Goal: Task Accomplishment & Management: Complete application form

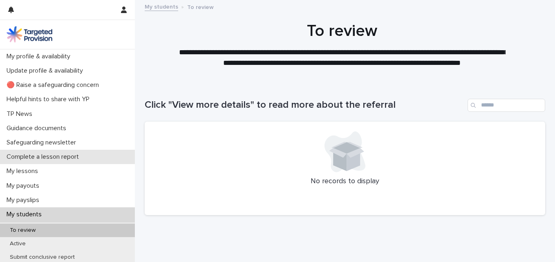
click at [23, 150] on div "Complete a lesson report" at bounding box center [67, 157] width 135 height 14
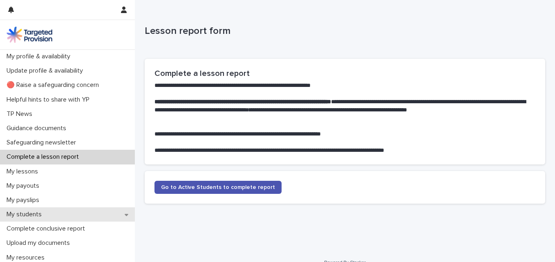
click at [35, 214] on p "My students" at bounding box center [25, 215] width 45 height 8
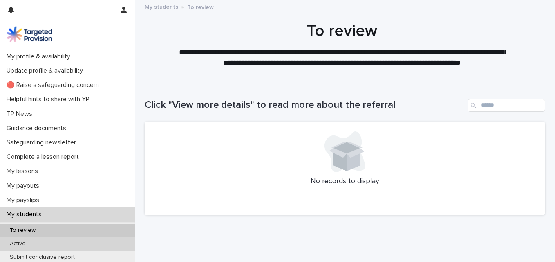
click at [14, 243] on p "Active" at bounding box center [17, 244] width 29 height 7
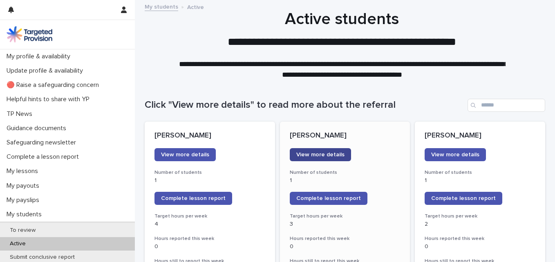
click at [310, 154] on span "View more details" at bounding box center [320, 155] width 48 height 6
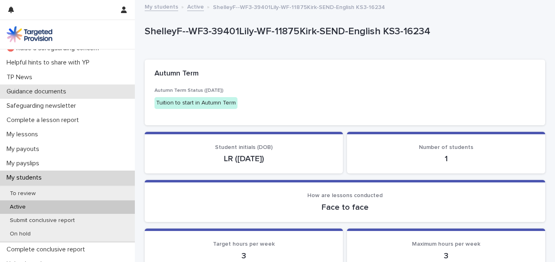
scroll to position [38, 0]
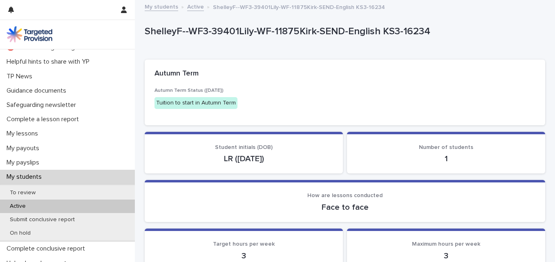
click at [14, 204] on p "Active" at bounding box center [17, 206] width 29 height 7
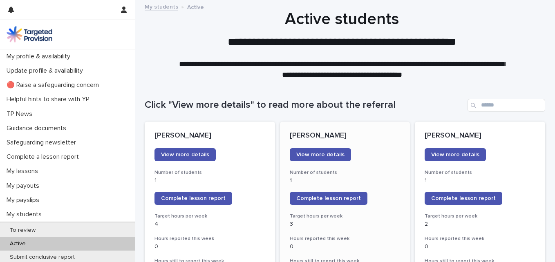
click at [306, 195] on link "Complete lesson report" at bounding box center [329, 198] width 78 height 13
click at [448, 195] on link "Complete lesson report" at bounding box center [463, 198] width 78 height 13
click at [167, 196] on span "Complete lesson report" at bounding box center [193, 199] width 65 height 6
drag, startPoint x: 213, startPoint y: 147, endPoint x: 190, endPoint y: 156, distance: 24.9
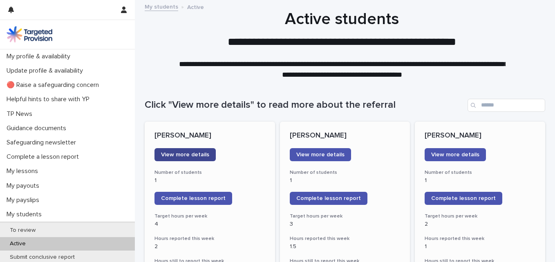
click at [190, 156] on span "View more details" at bounding box center [185, 155] width 48 height 6
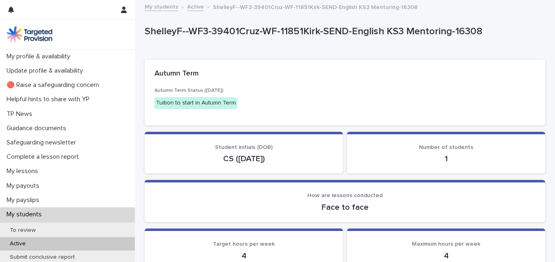
click at [32, 212] on p "My students" at bounding box center [25, 215] width 45 height 8
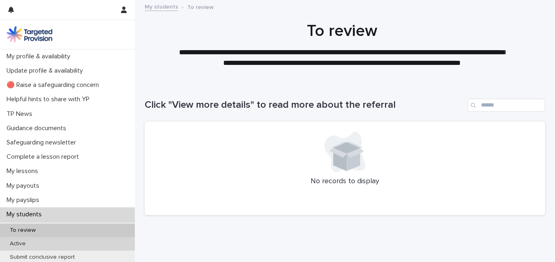
click at [18, 241] on p "Active" at bounding box center [17, 244] width 29 height 7
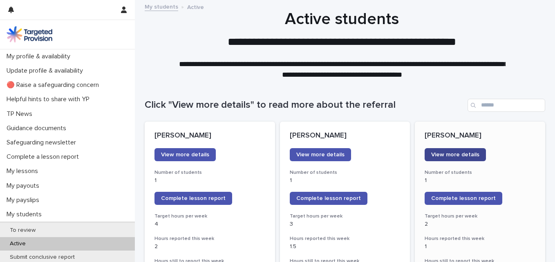
click at [439, 154] on span "View more details" at bounding box center [455, 155] width 48 height 6
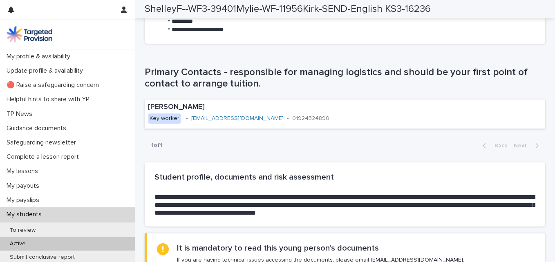
scroll to position [515, 0]
